Goal: Find specific page/section: Find specific page/section

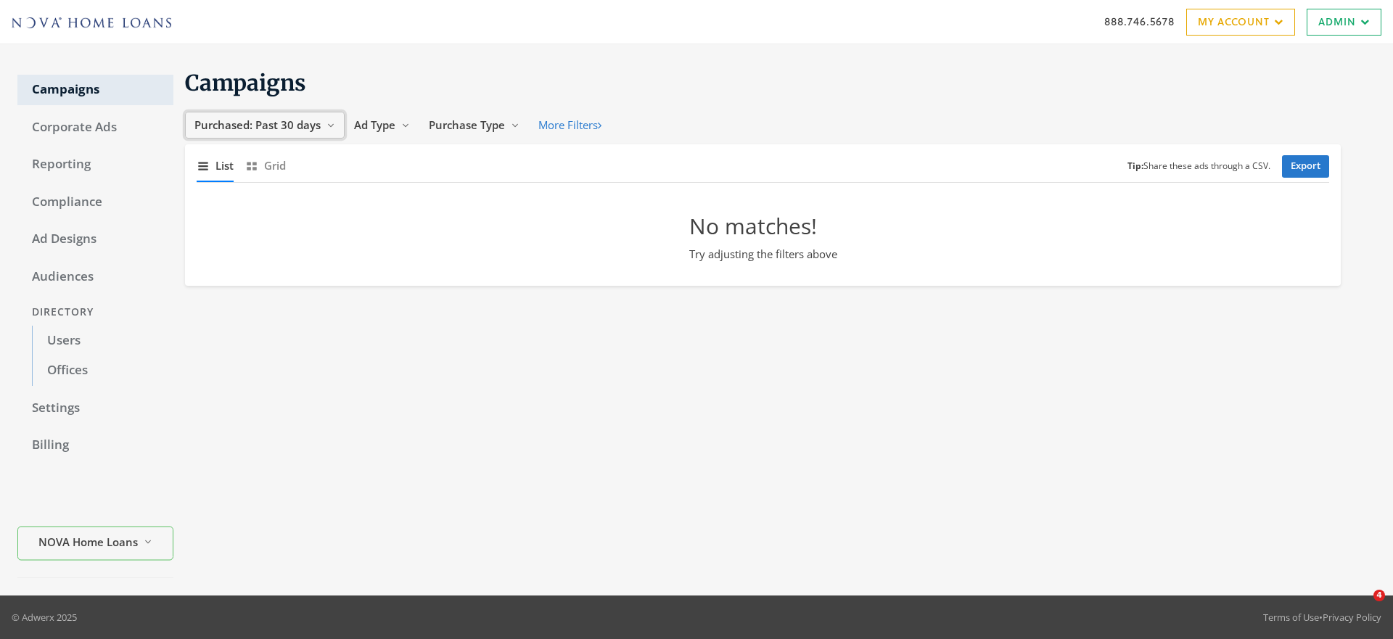
click at [304, 134] on button "Purchased: Past 30 days Reveal list of Purchased: Past 30 days" at bounding box center [265, 125] width 160 height 27
click at [221, 264] on span "All Time" at bounding box center [217, 263] width 41 height 15
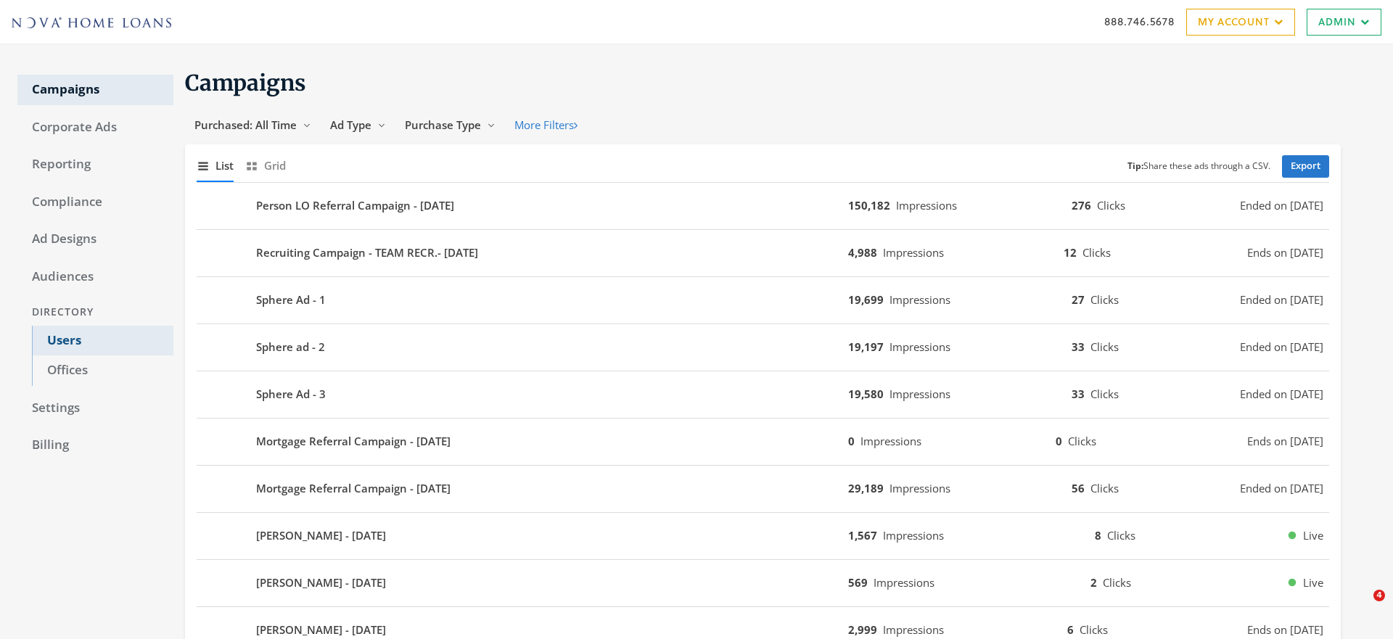
click at [68, 338] on link "Users" at bounding box center [102, 341] width 141 height 30
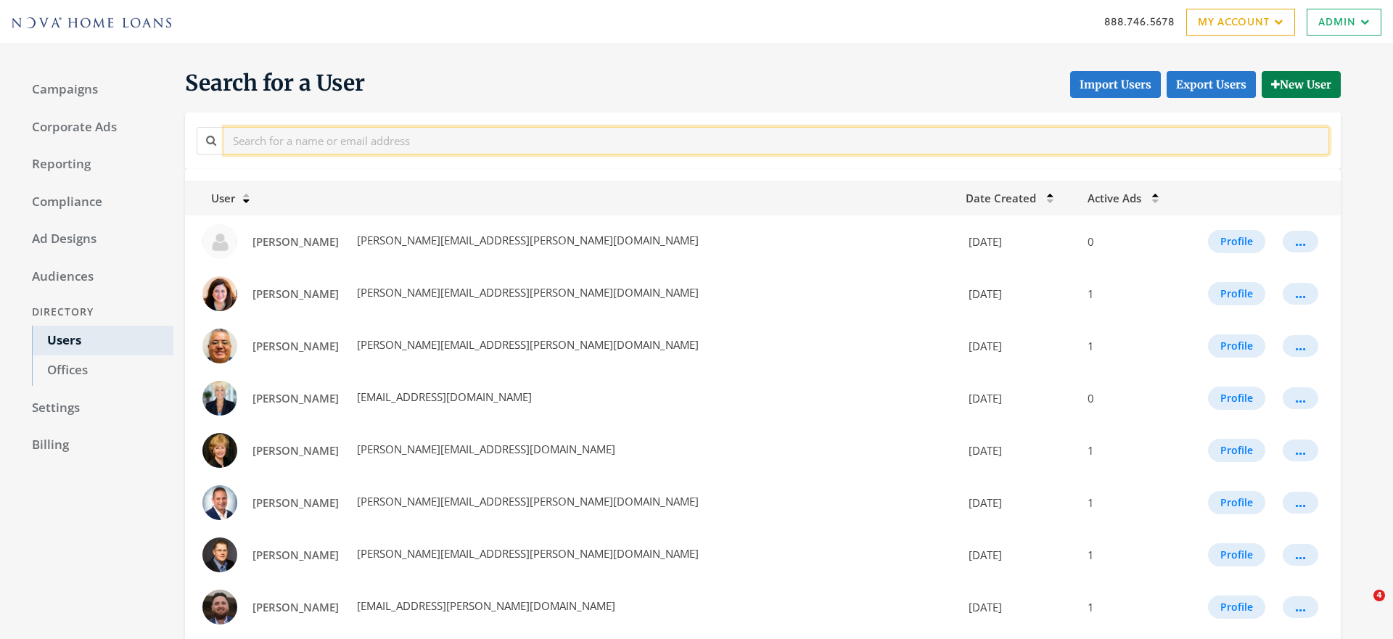
click at [318, 143] on input "text" at bounding box center [776, 140] width 1105 height 27
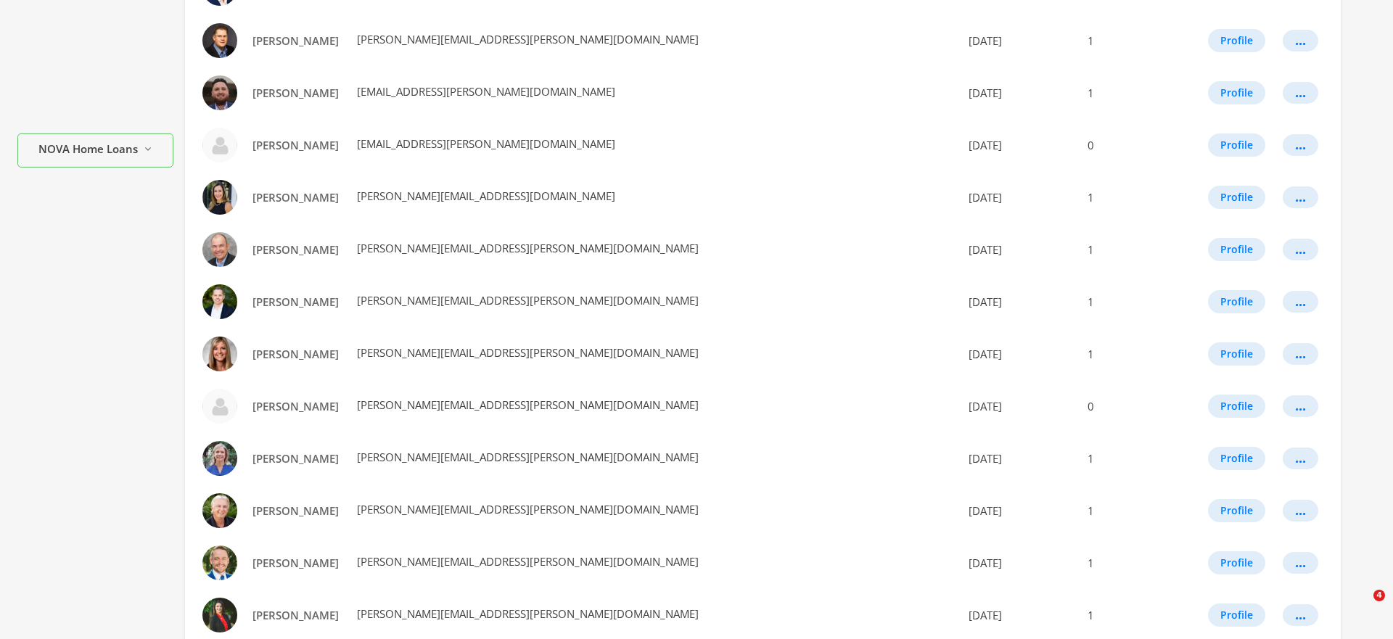
scroll to position [731, 0]
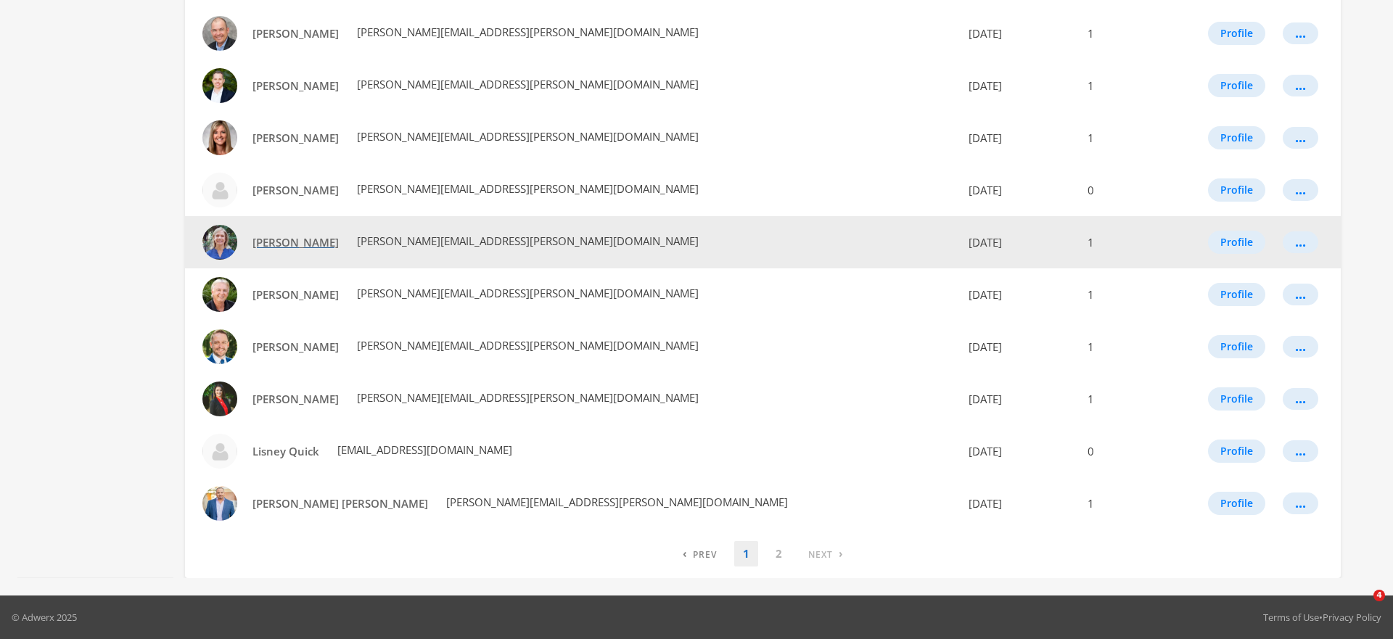
click at [282, 244] on span "[PERSON_NAME]" at bounding box center [295, 242] width 86 height 15
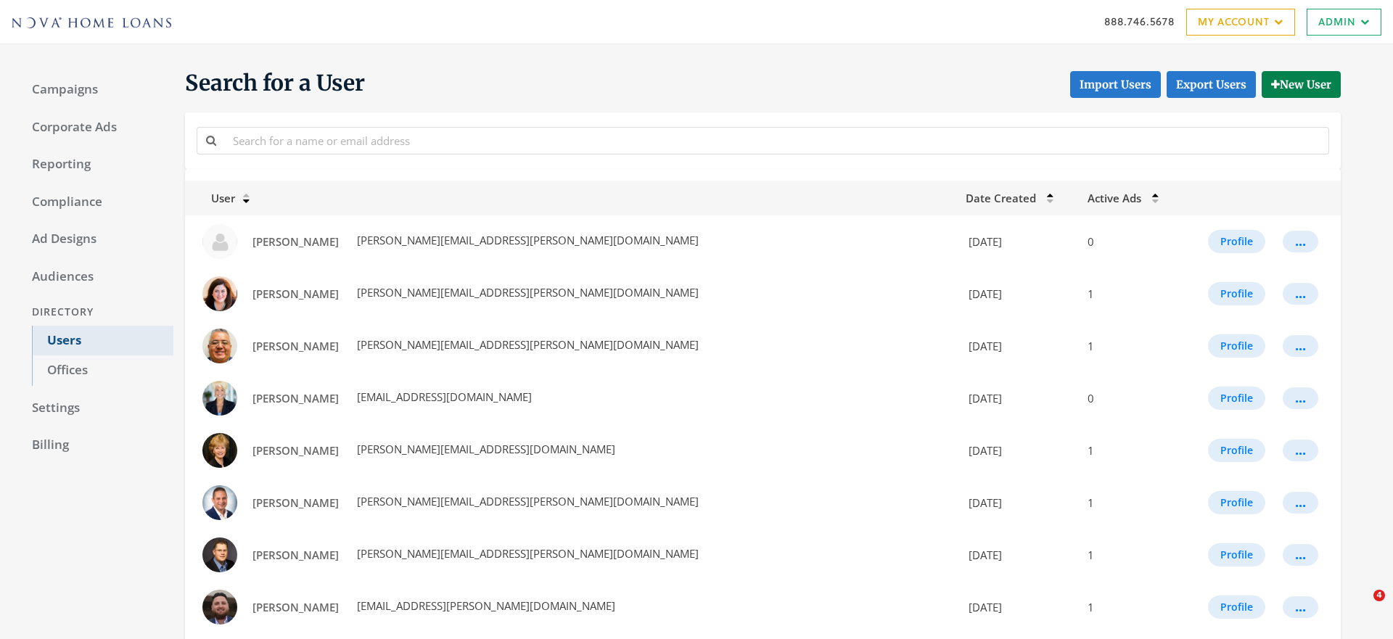
click at [73, 340] on link "Users" at bounding box center [102, 341] width 141 height 30
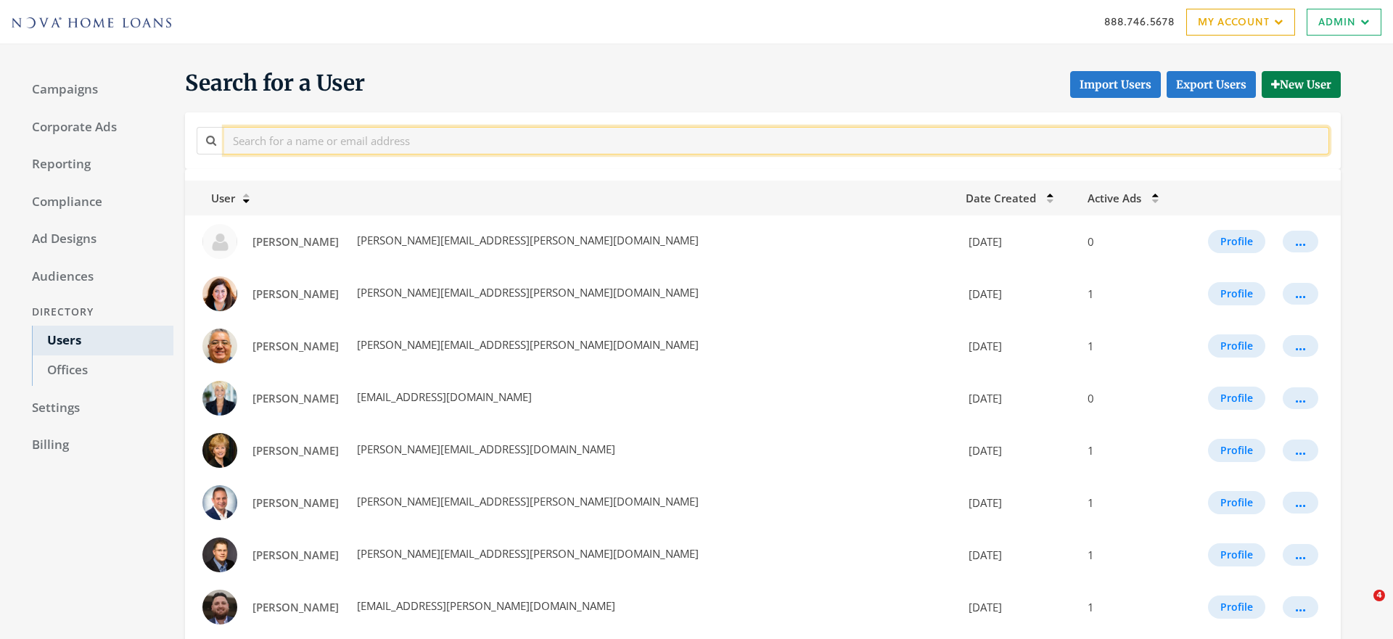
click at [297, 143] on input "text" at bounding box center [776, 140] width 1105 height 27
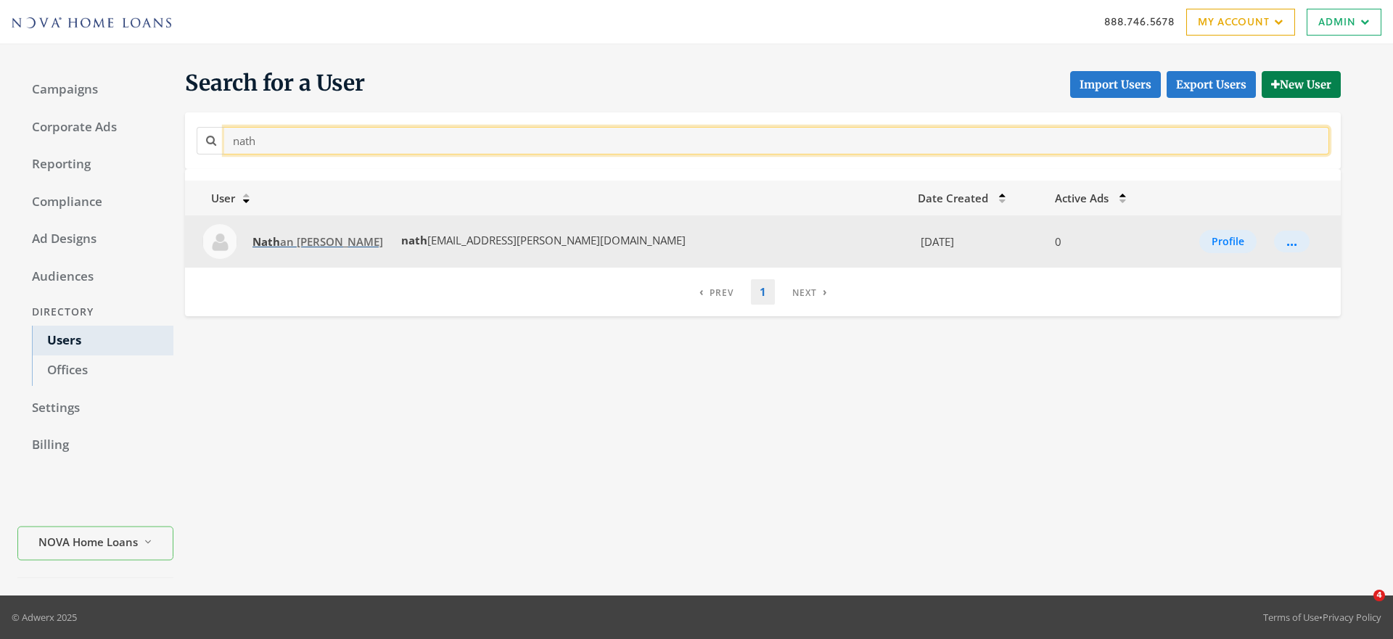
type input "nath"
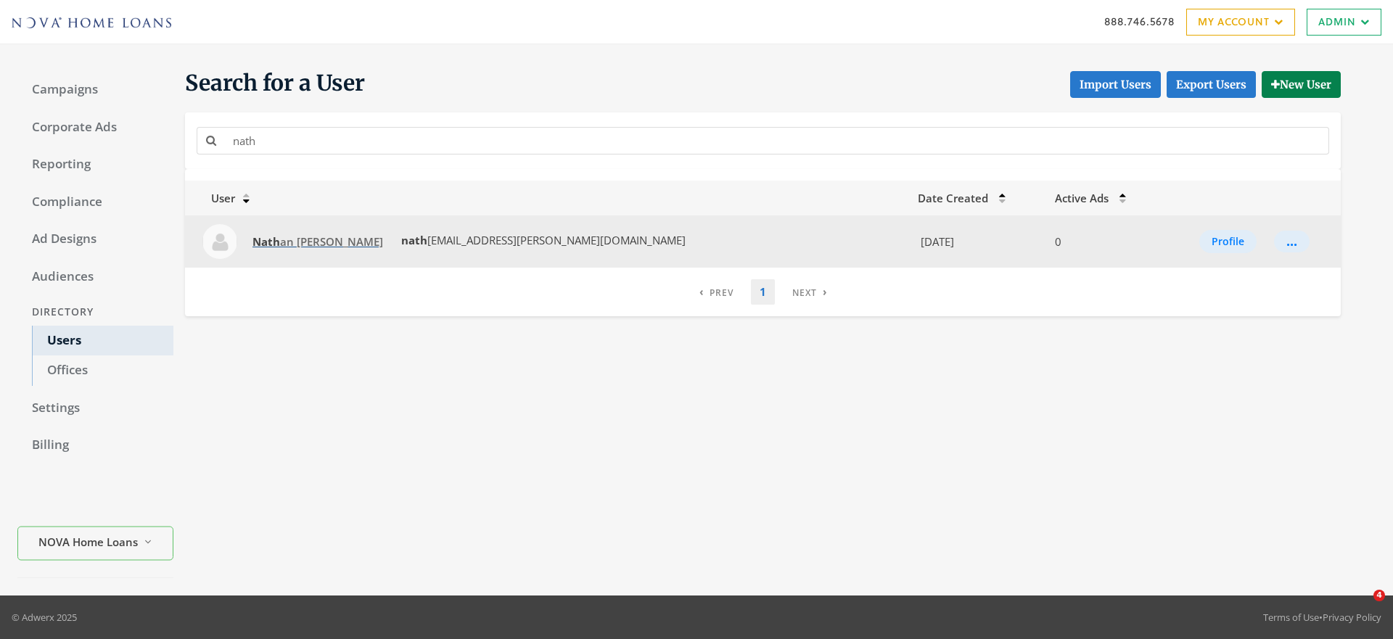
click at [296, 237] on span "Nath an Baker" at bounding box center [317, 241] width 131 height 15
